Goal: Transaction & Acquisition: Purchase product/service

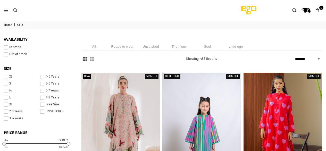
select select "******"
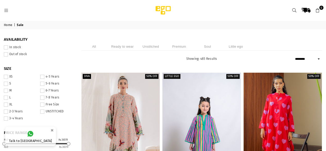
click at [8, 91] on span at bounding box center [6, 91] width 4 height 4
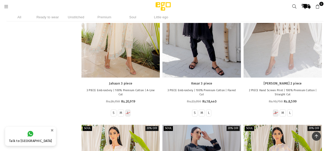
scroll to position [8369, 0]
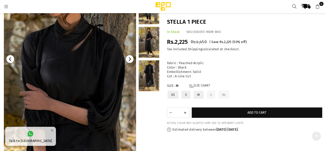
scroll to position [70, 0]
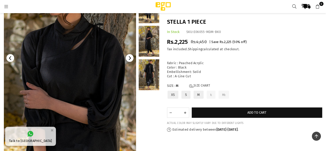
click at [103, 81] on img at bounding box center [70, 58] width 132 height 198
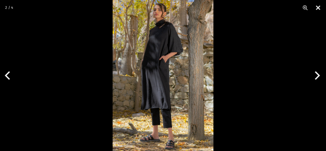
click at [322, 5] on button "Close" at bounding box center [317, 7] width 13 height 15
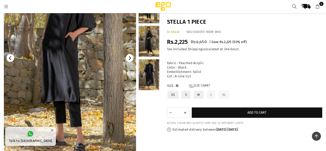
click at [196, 88] on div "Size: M Size Chart XS S M L XL" at bounding box center [245, 92] width 158 height 17
click at [199, 84] on link "Size Chart" at bounding box center [199, 86] width 21 height 4
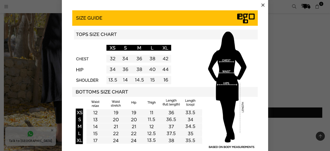
click at [261, 5] on button "×" at bounding box center [263, 5] width 8 height 8
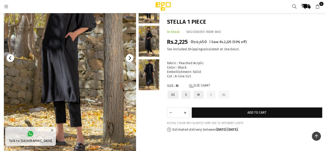
click at [142, 78] on link at bounding box center [149, 74] width 21 height 31
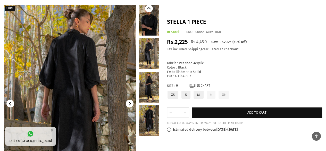
scroll to position [31, 0]
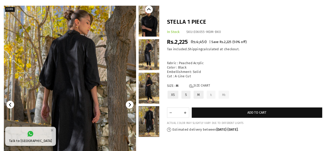
click at [157, 86] on link at bounding box center [149, 88] width 21 height 31
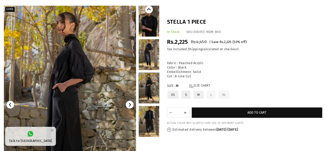
click at [153, 56] on link at bounding box center [149, 54] width 21 height 31
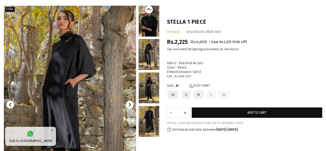
click at [146, 30] on link at bounding box center [149, 21] width 21 height 31
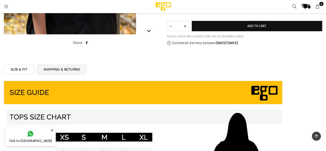
scroll to position [179, 0]
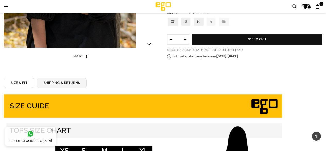
click at [12, 80] on link "SIZE & FIT" at bounding box center [19, 83] width 30 height 10
click at [57, 85] on link "SHIPPING & RETURNS" at bounding box center [62, 83] width 50 height 10
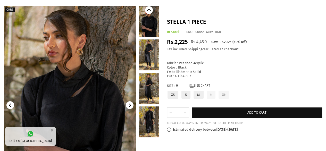
scroll to position [24, 0]
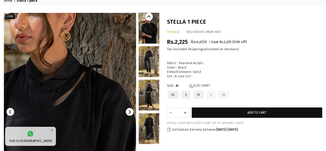
click at [105, 99] on img at bounding box center [50, 118] width 206 height 309
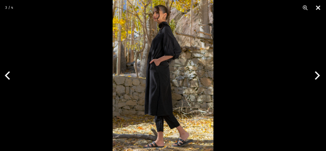
click at [319, 12] on button "Close" at bounding box center [317, 7] width 13 height 15
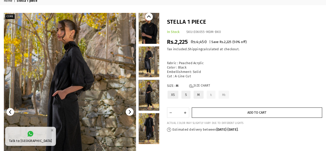
click at [242, 110] on button "Add to cart" at bounding box center [257, 112] width 131 height 10
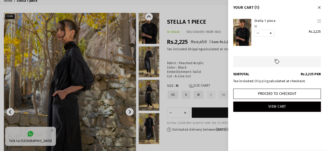
click at [195, 10] on div at bounding box center [163, 75] width 326 height 151
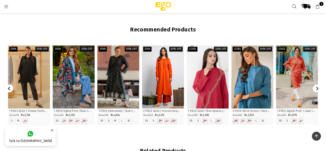
scroll to position [404, 0]
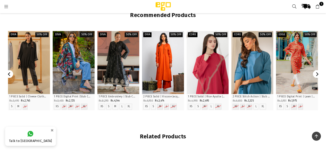
click at [5, 6] on icon at bounding box center [6, 6] width 5 height 5
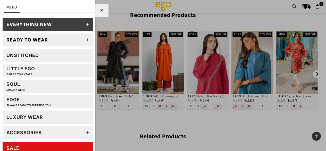
click at [84, 132] on icon at bounding box center [87, 132] width 10 height 10
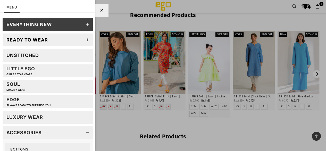
click at [90, 126] on ul "EVERYTHING NEW Signature & Limited Edition Everyday Little EGO Ready to wear 2 …" at bounding box center [47, 86] width 95 height 142
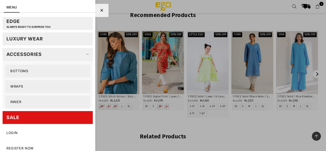
scroll to position [81, 0]
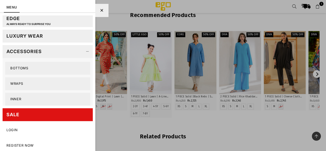
click at [15, 85] on link "Wraps" at bounding box center [47, 83] width 85 height 13
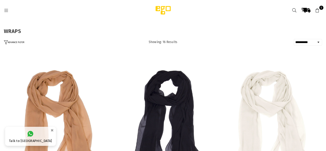
select select "**********"
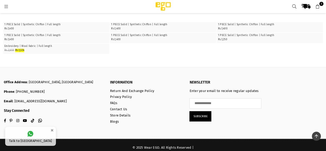
scroll to position [853, 0]
